Goal: Check status: Check status

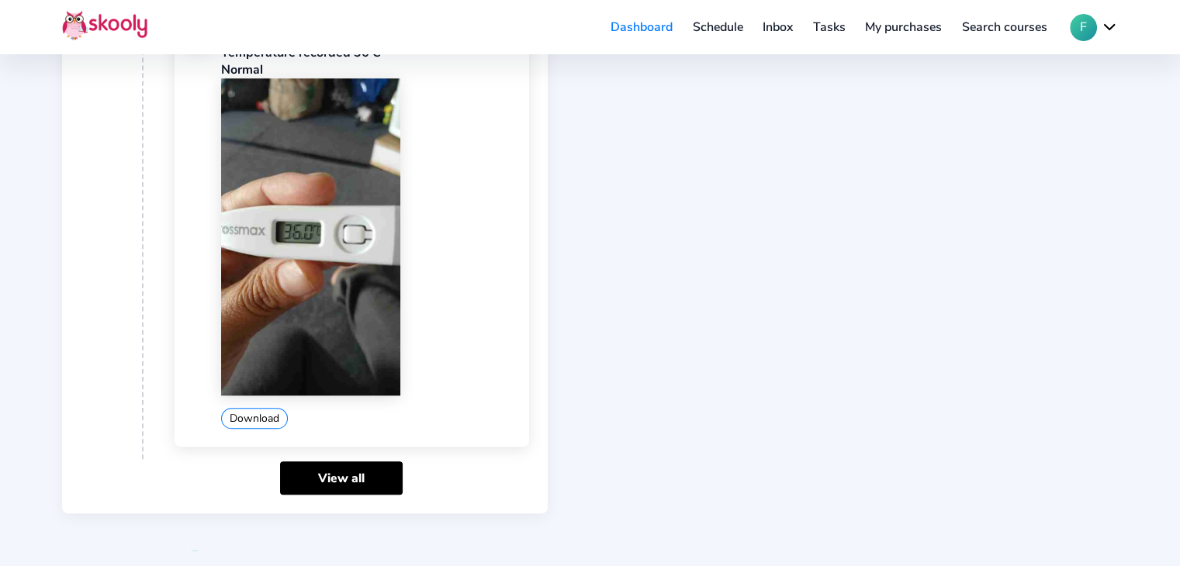
scroll to position [1279, 0]
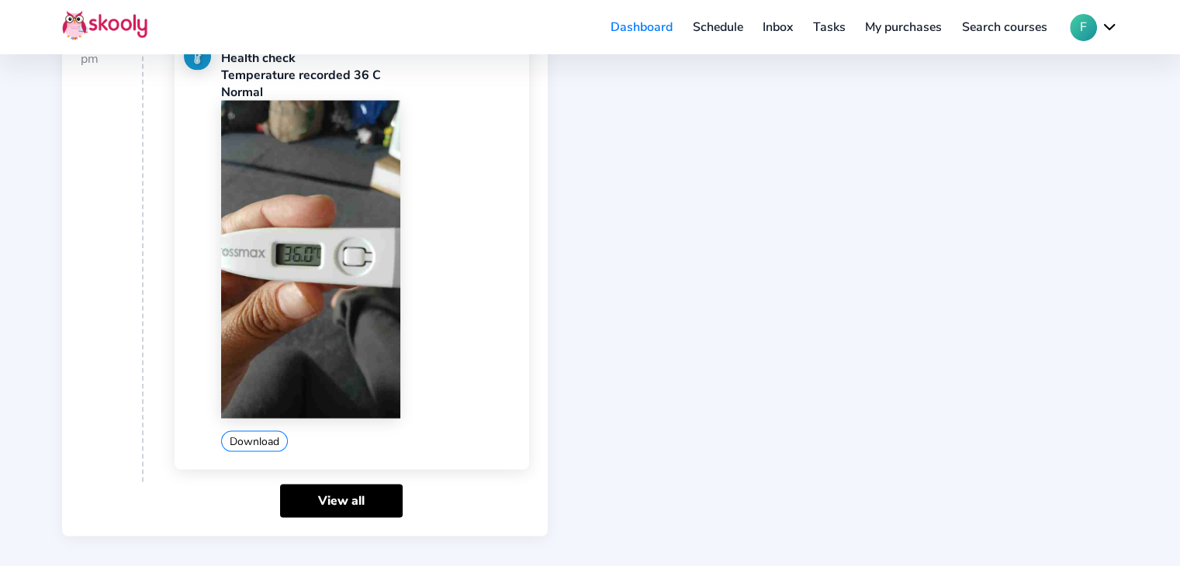
scroll to position [3159, 0]
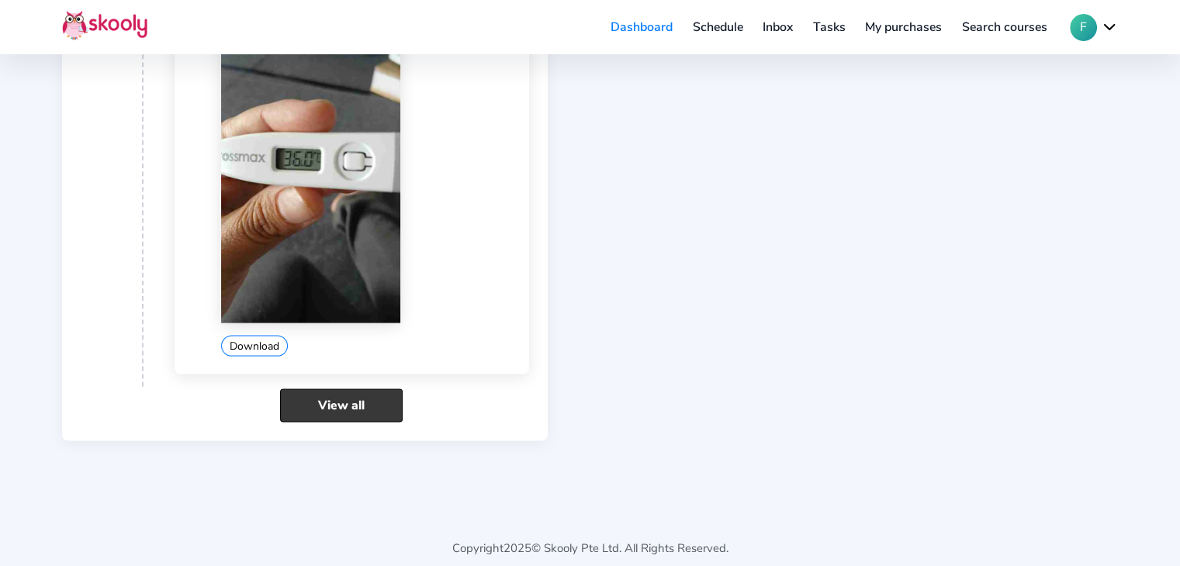
click at [329, 389] on link "View all" at bounding box center [341, 405] width 123 height 33
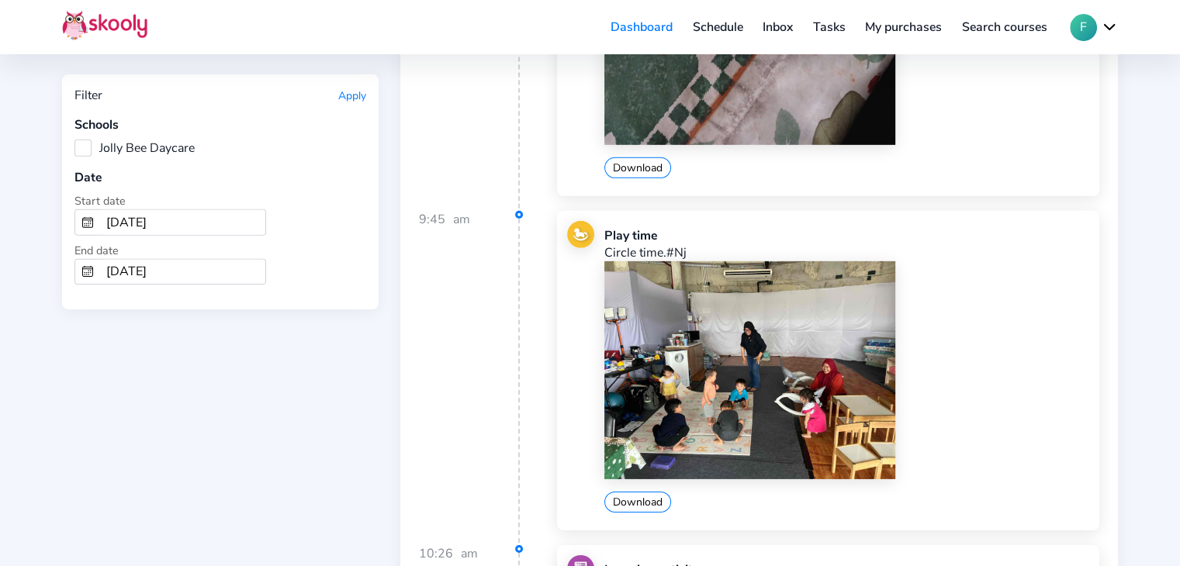
scroll to position [4887, 0]
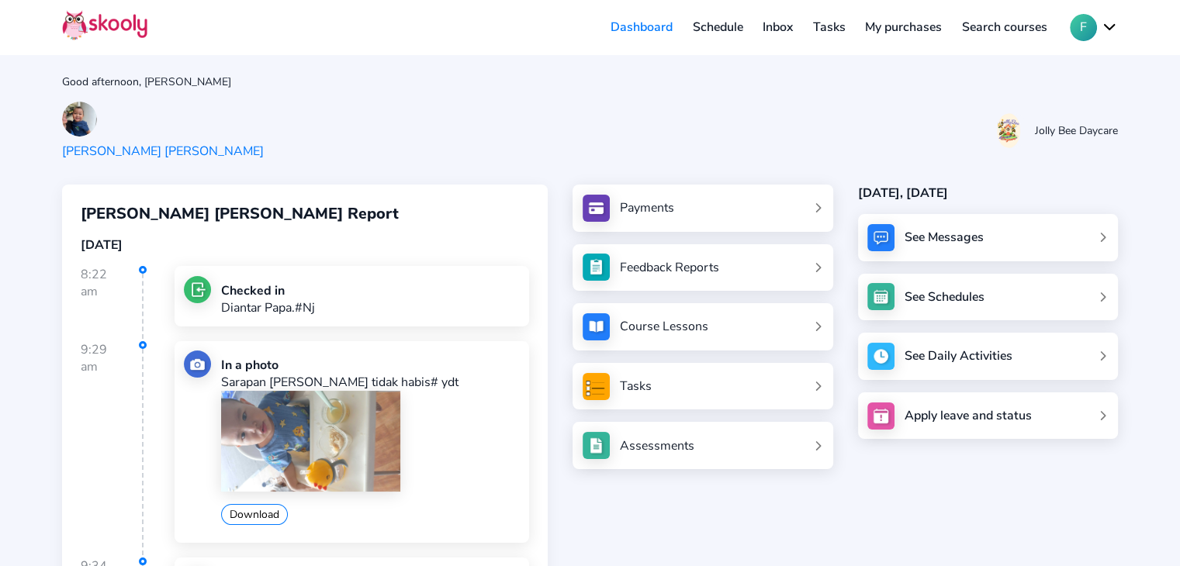
scroll to position [3517, 0]
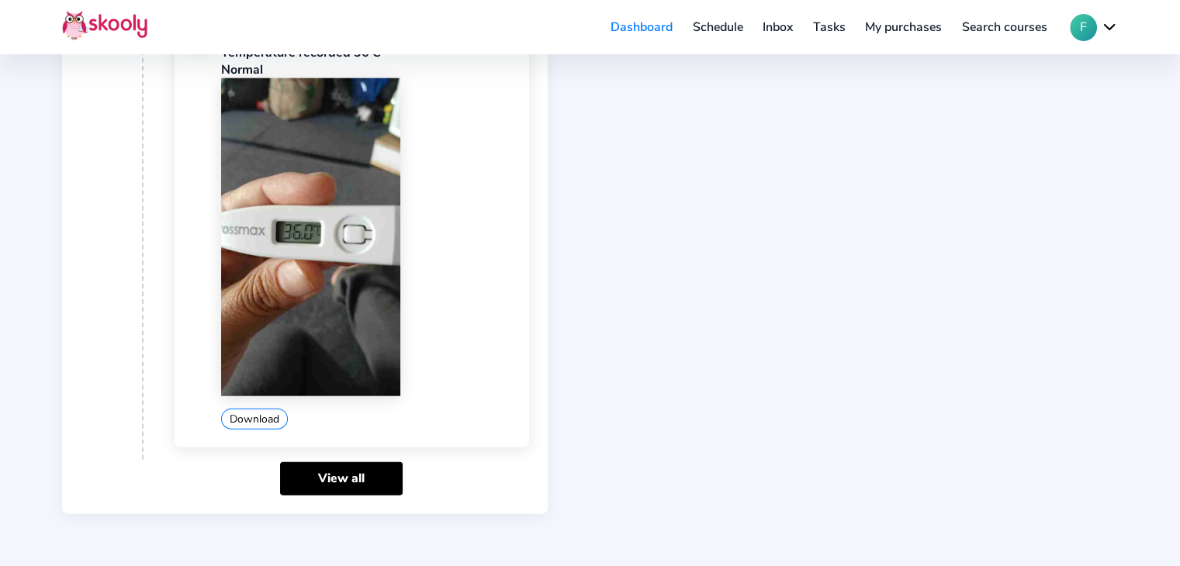
scroll to position [3828, 0]
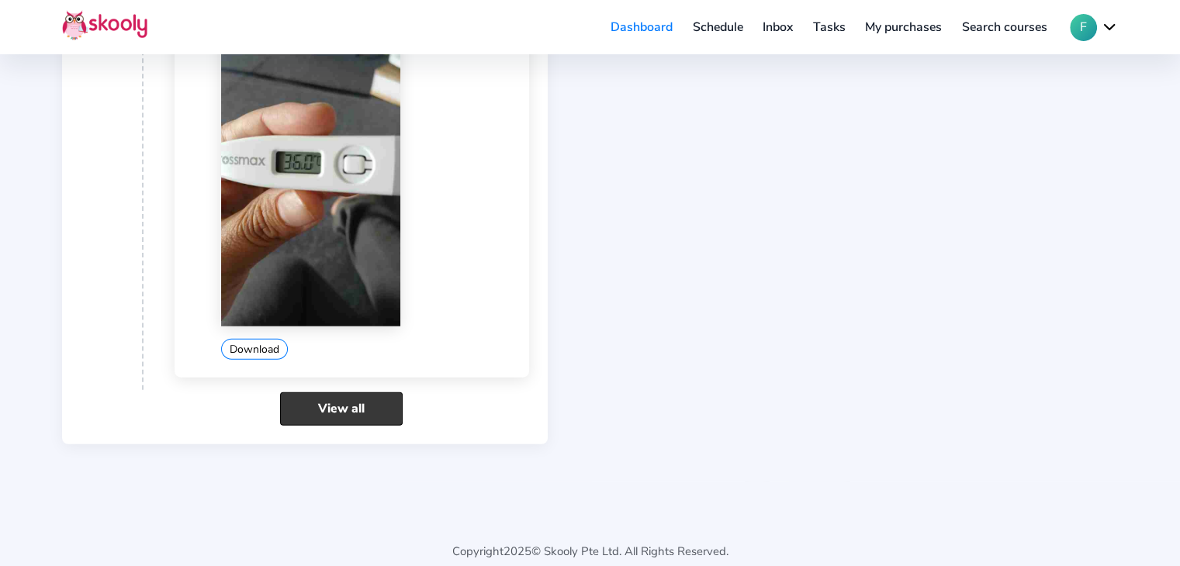
click at [300, 406] on link "View all" at bounding box center [341, 408] width 123 height 33
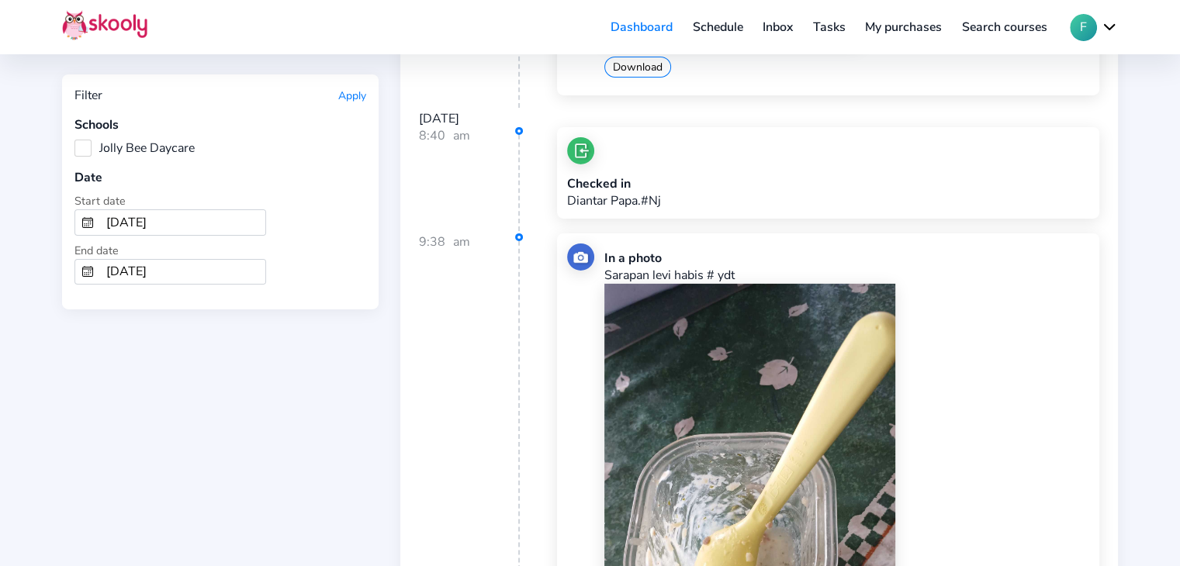
scroll to position [5197, 0]
